Goal: Register for event/course

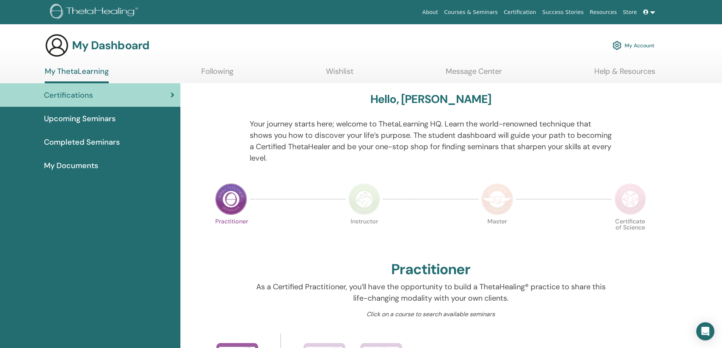
click at [96, 117] on span "Upcoming Seminars" at bounding box center [80, 118] width 72 height 11
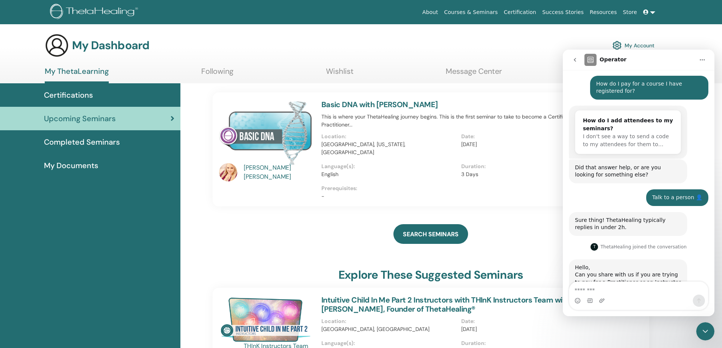
scroll to position [311, 0]
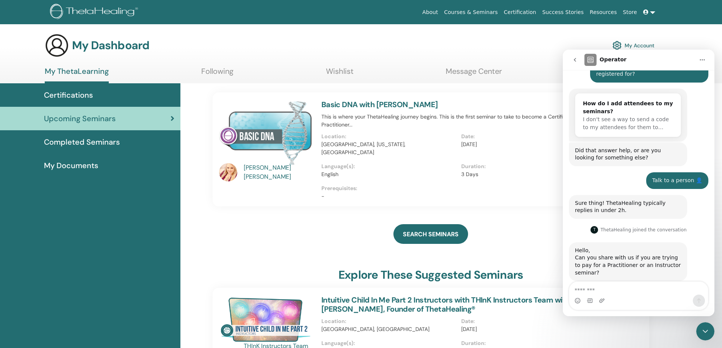
click at [704, 60] on icon "Home" at bounding box center [702, 59] width 5 height 1
click at [543, 57] on div "My Dashboard My Account" at bounding box center [349, 45] width 609 height 24
click at [693, 233] on div "T ThetaHealing joined the conversation 1:27 pm" at bounding box center [638, 233] width 139 height 17
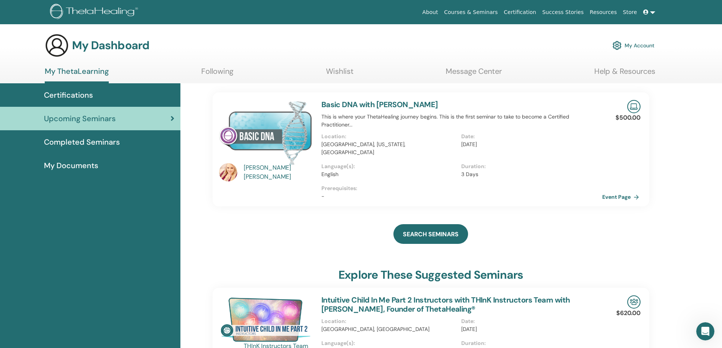
click at [614, 191] on link "Event Page" at bounding box center [622, 196] width 40 height 11
